Goal: Information Seeking & Learning: Learn about a topic

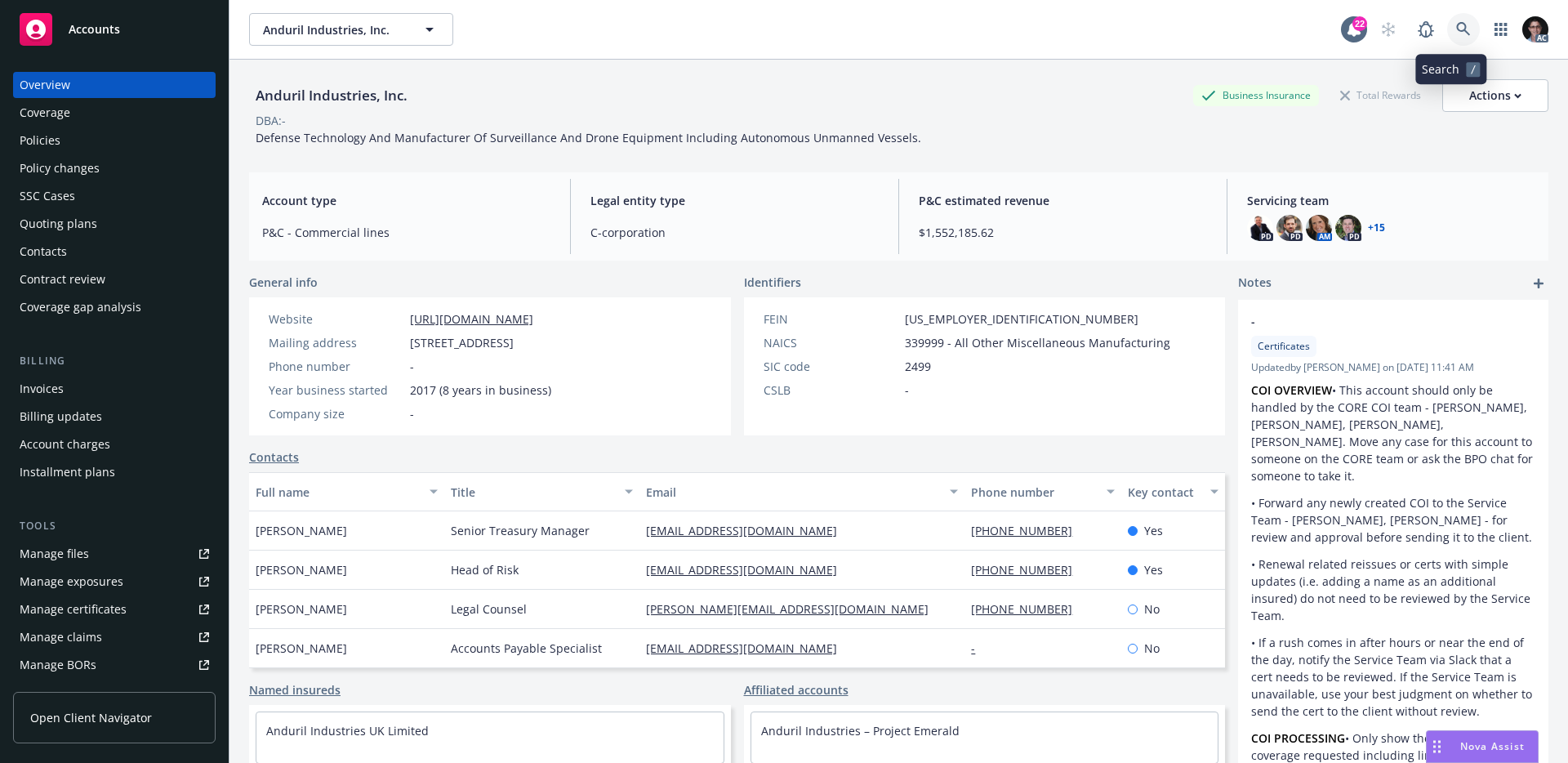
click at [1456, 28] on icon at bounding box center [1463, 29] width 14 height 14
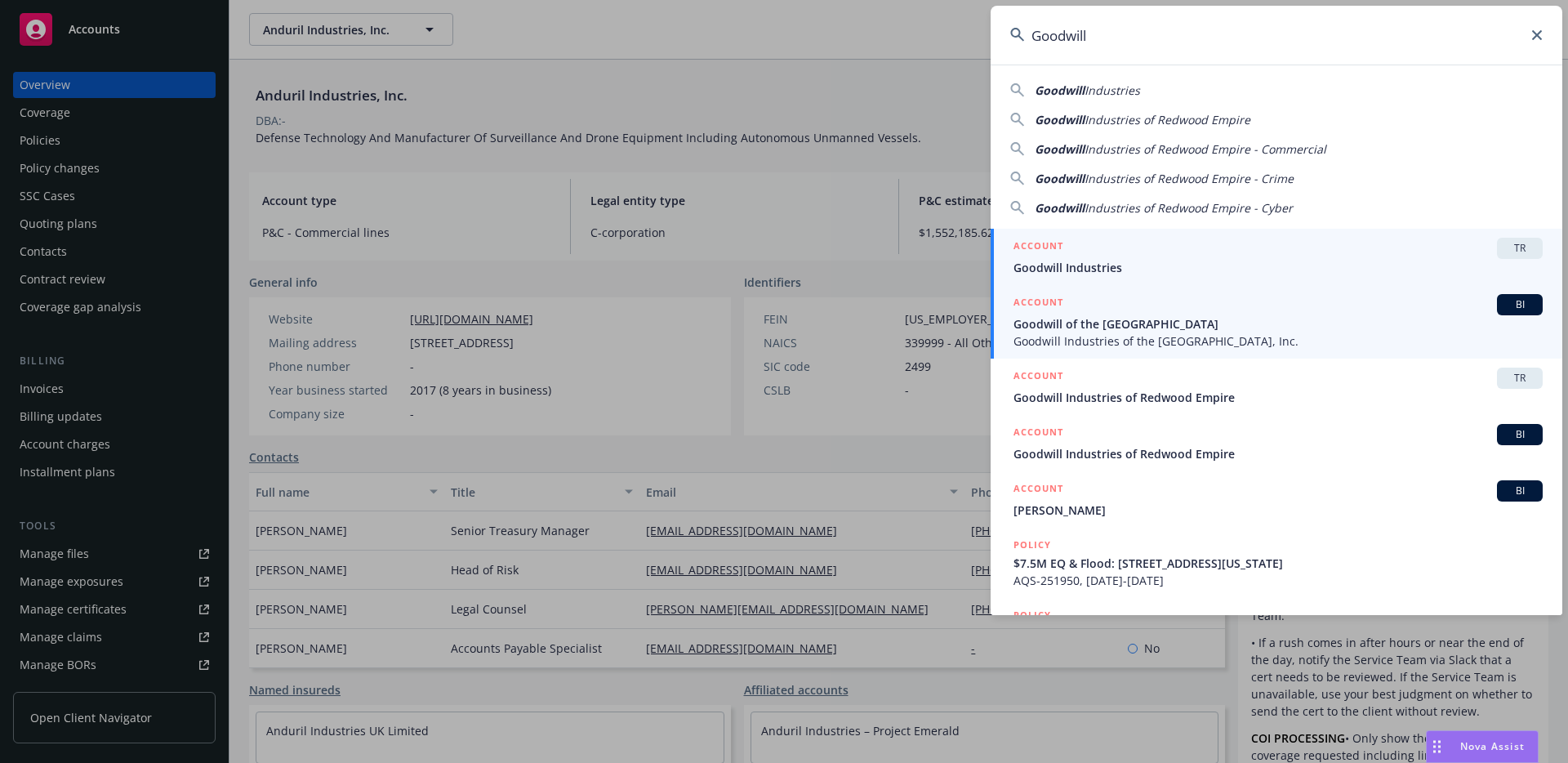
type input "Goodwill"
click at [1507, 307] on span "BI" at bounding box center [1520, 304] width 33 height 14
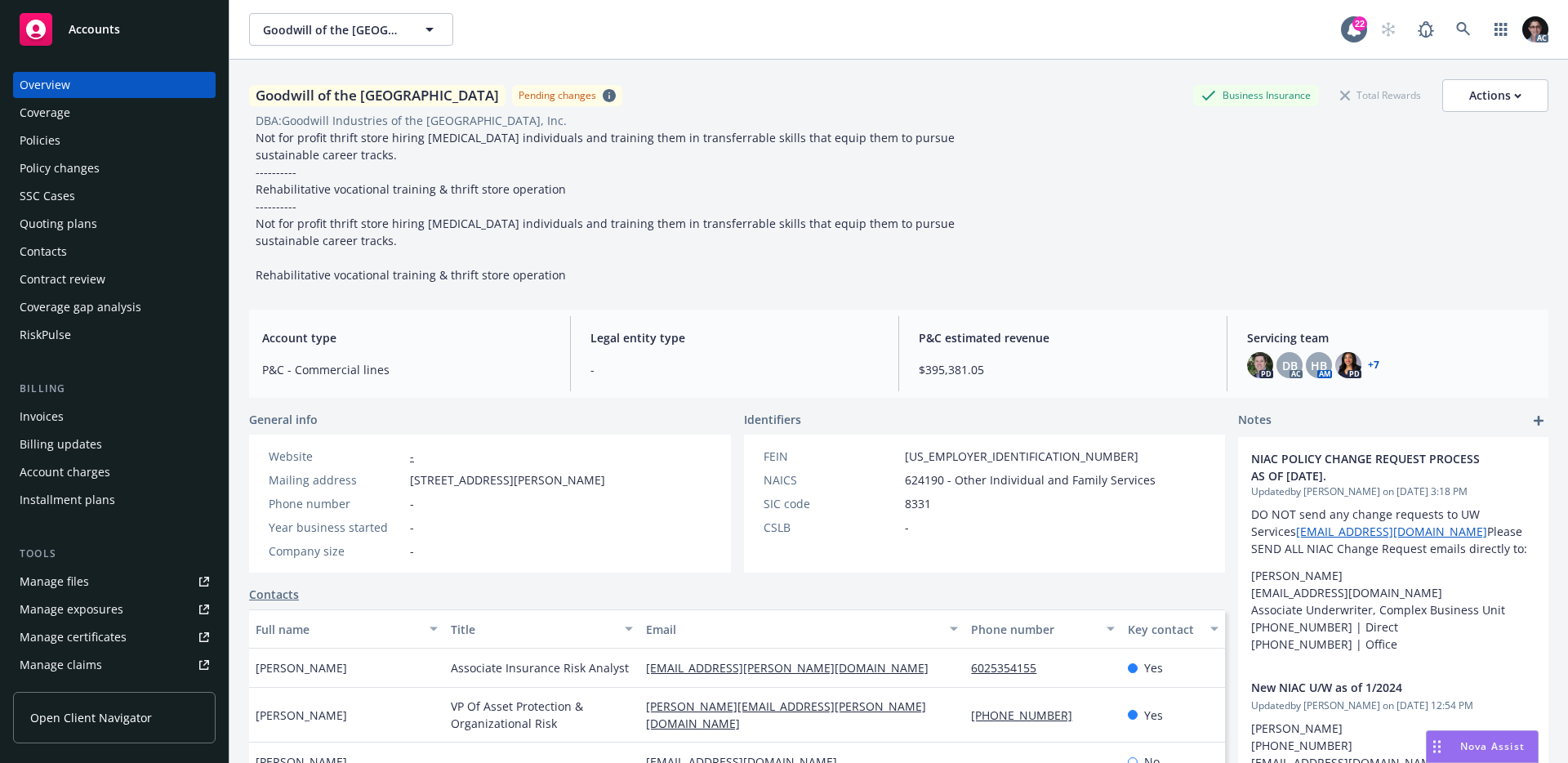
click at [85, 112] on div "Coverage" at bounding box center [114, 112] width 190 height 26
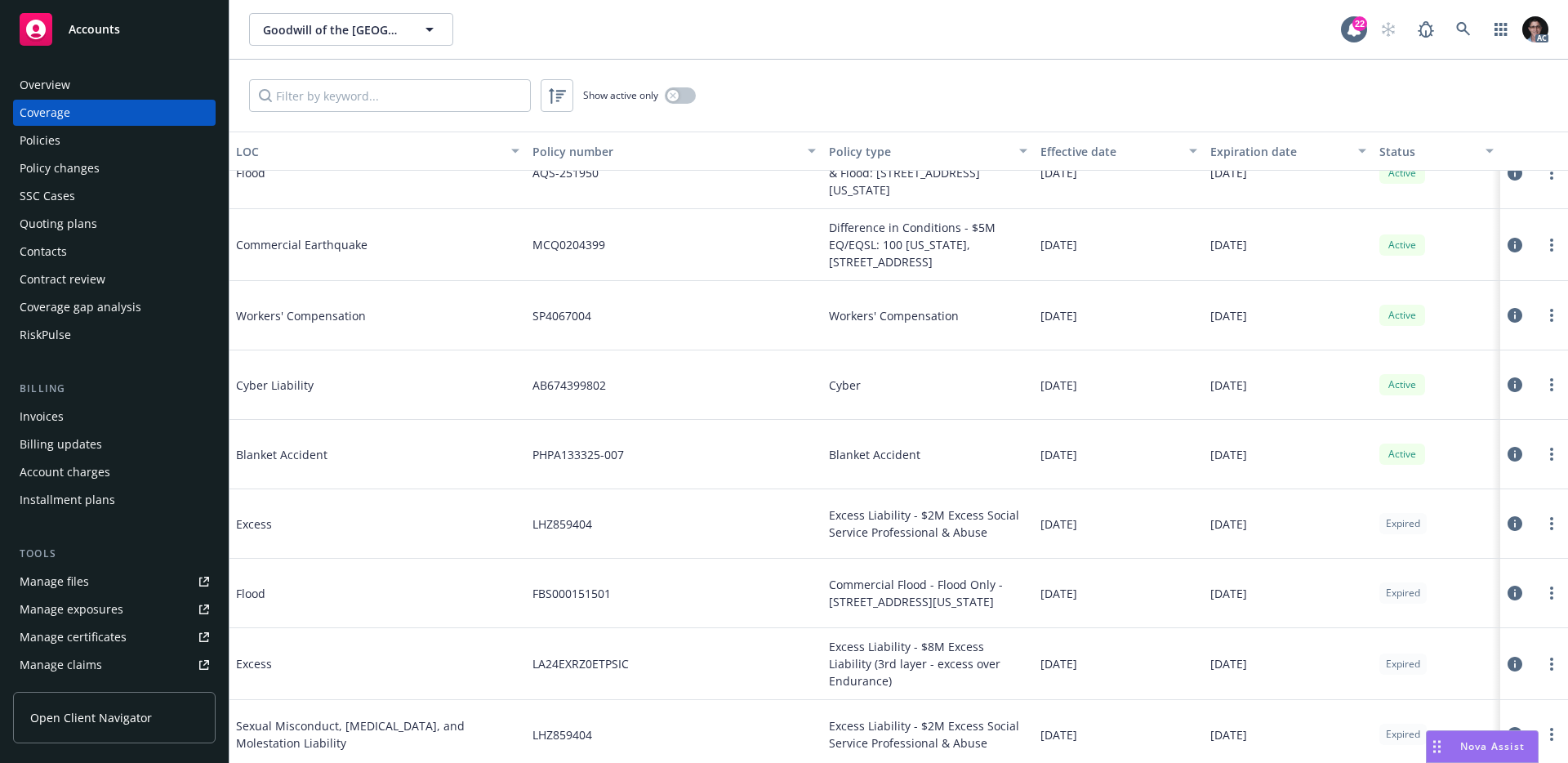
scroll to position [1188, 0]
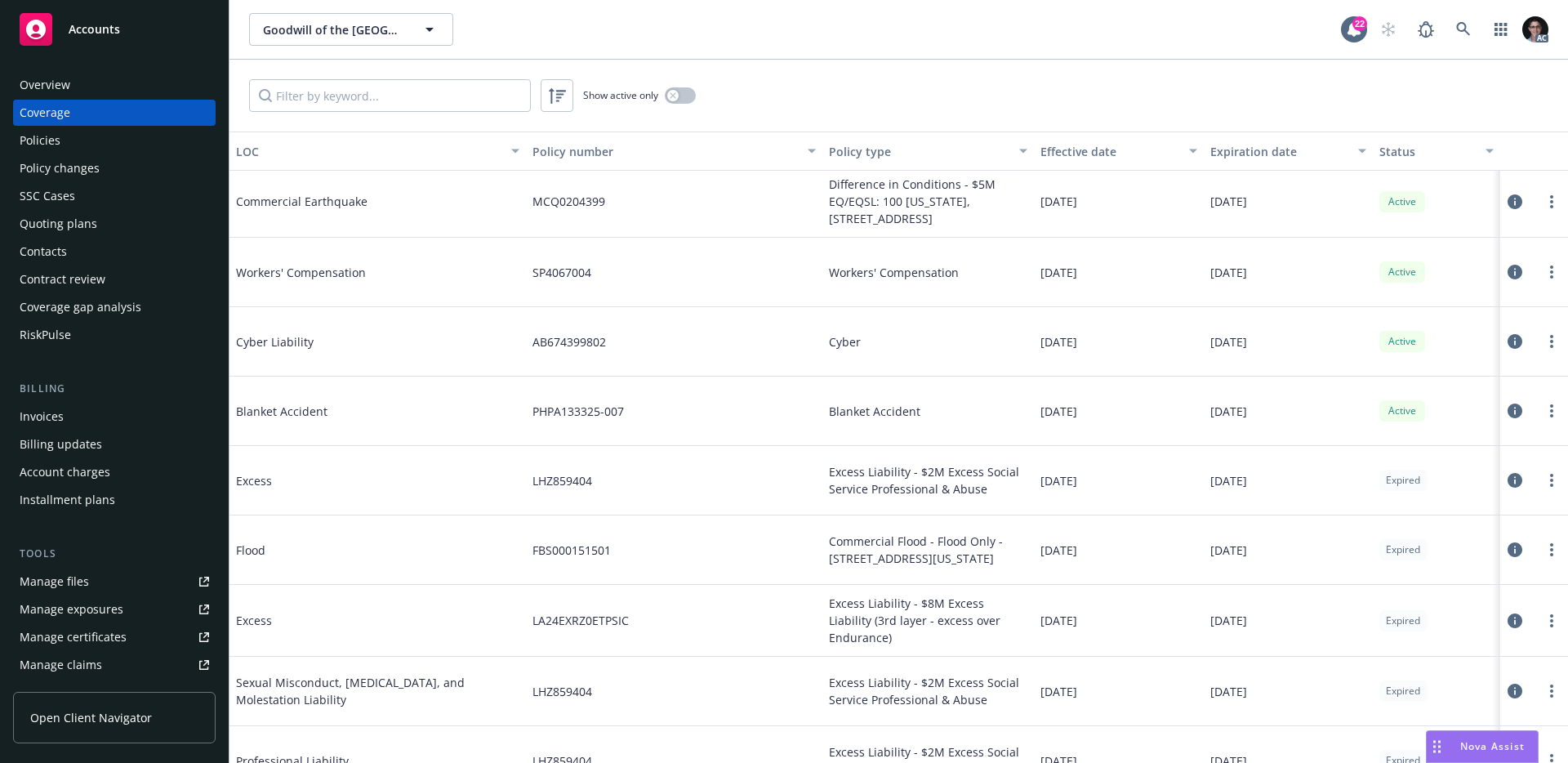
click at [75, 151] on div "Policies" at bounding box center [114, 140] width 190 height 26
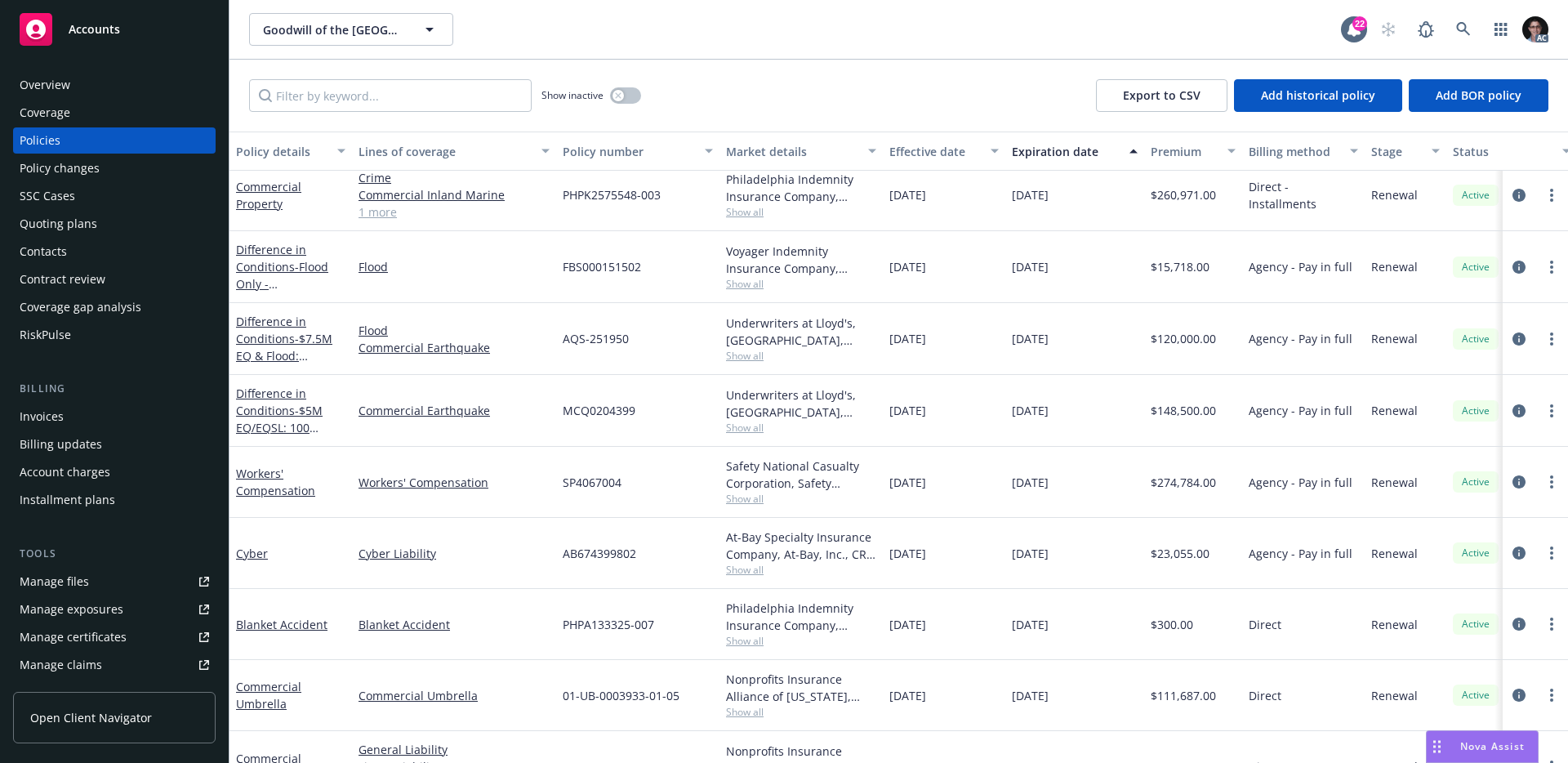
scroll to position [91, 0]
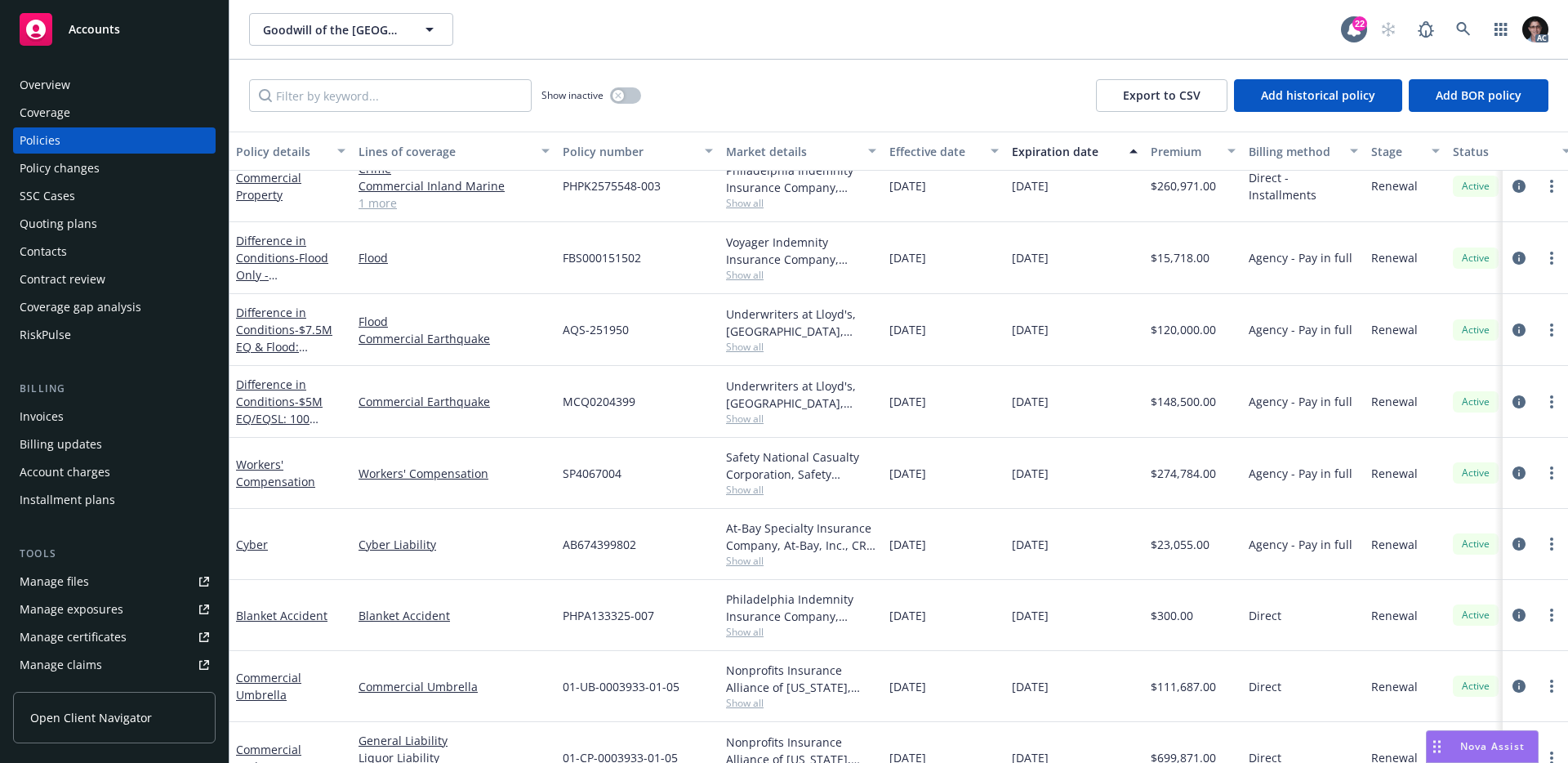
click at [750, 491] on span "Show all" at bounding box center [801, 490] width 150 height 13
click at [749, 462] on div "Safety National Casualty Corporation, Safety National" at bounding box center [801, 466] width 150 height 35
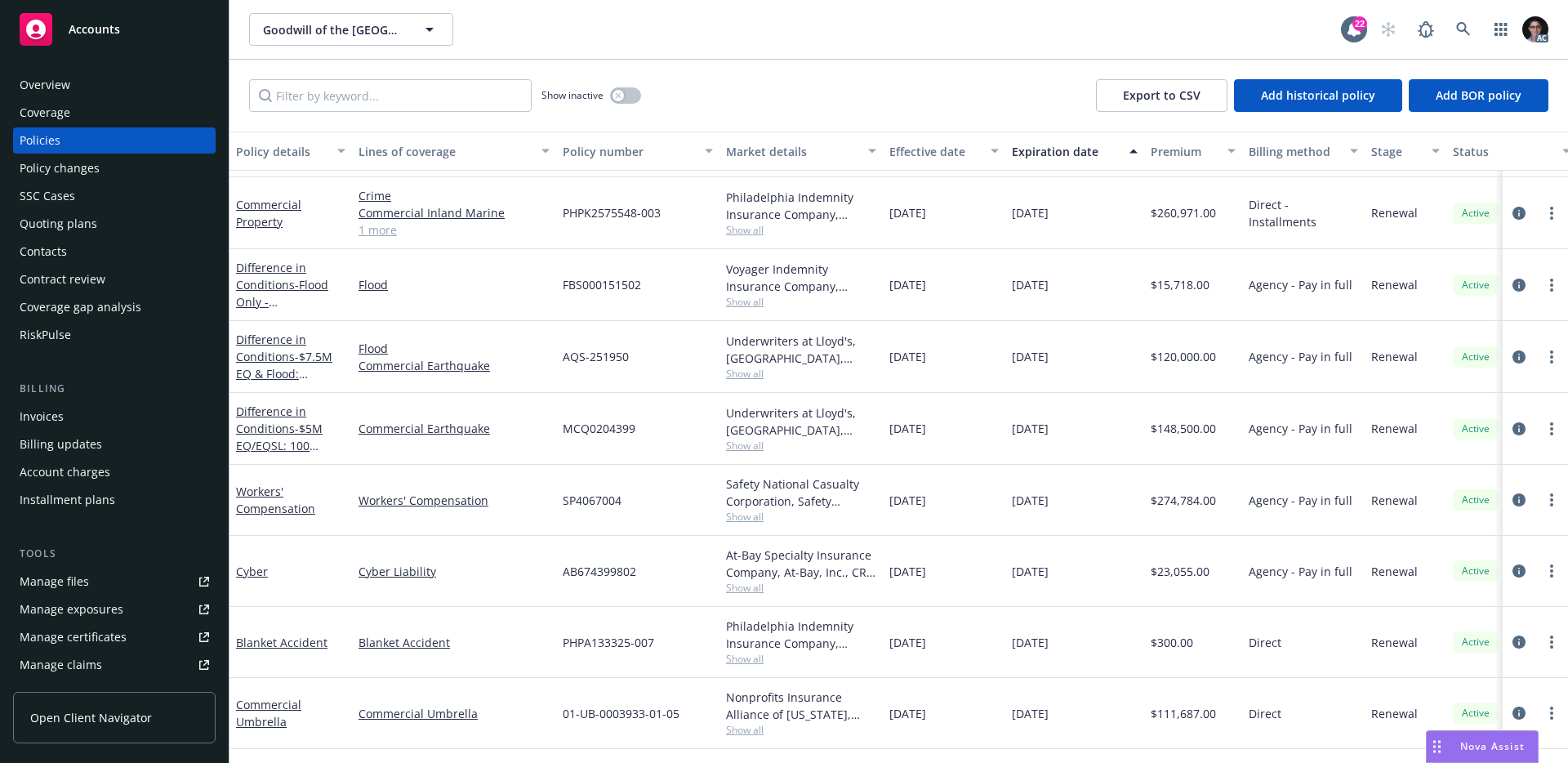
scroll to position [63, 0]
click at [55, 96] on div "Overview" at bounding box center [44, 84] width 51 height 26
